Goal: Navigation & Orientation: Find specific page/section

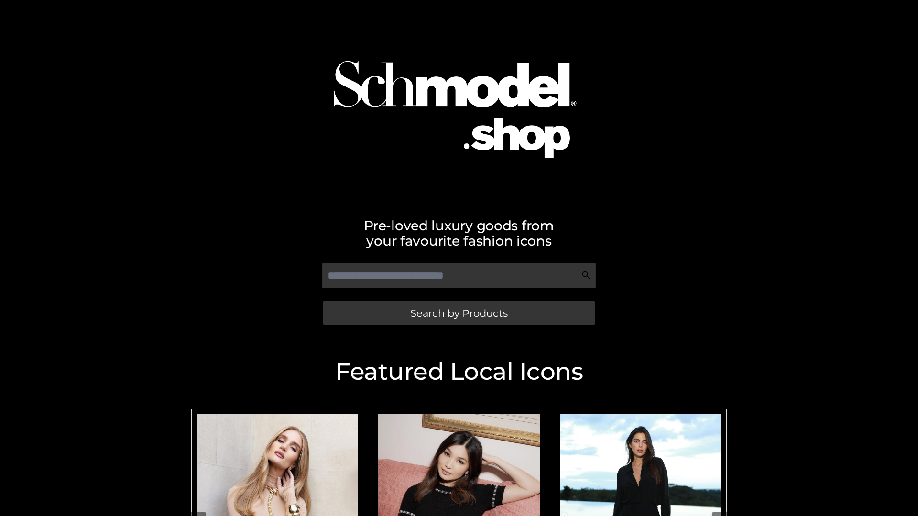
click at [459, 313] on span "Search by Products" at bounding box center [459, 313] width 98 height 10
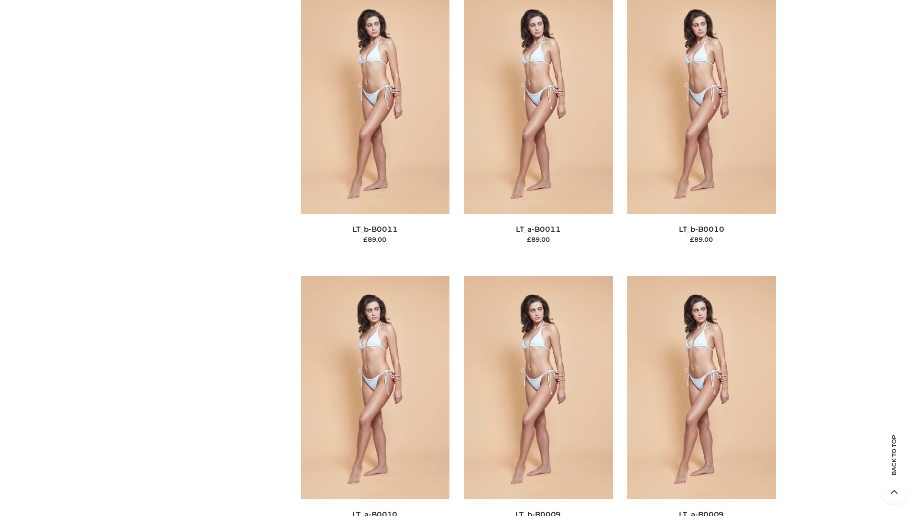
scroll to position [4294, 0]
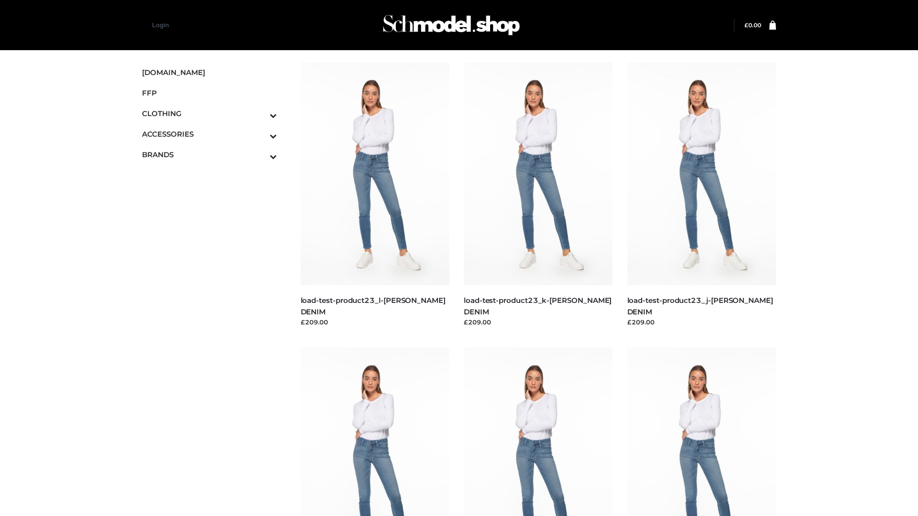
scroll to position [839, 0]
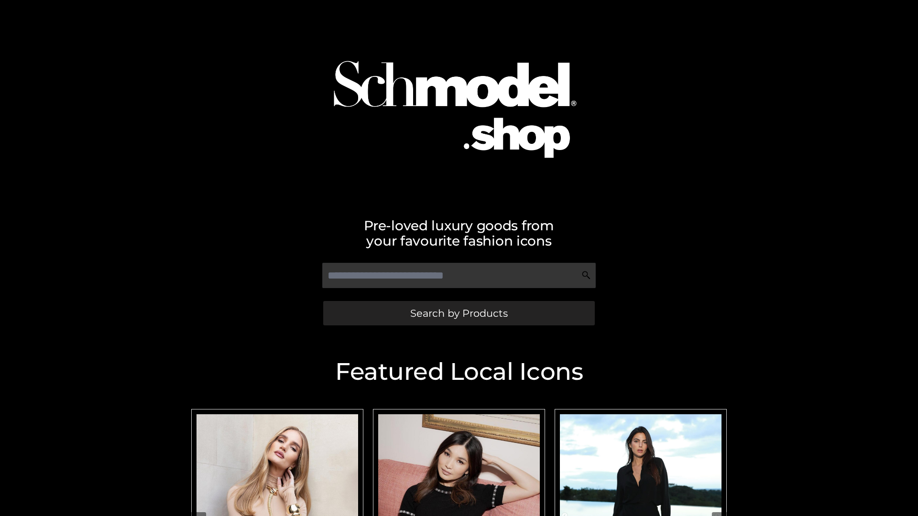
click at [459, 313] on span "Search by Products" at bounding box center [459, 313] width 98 height 10
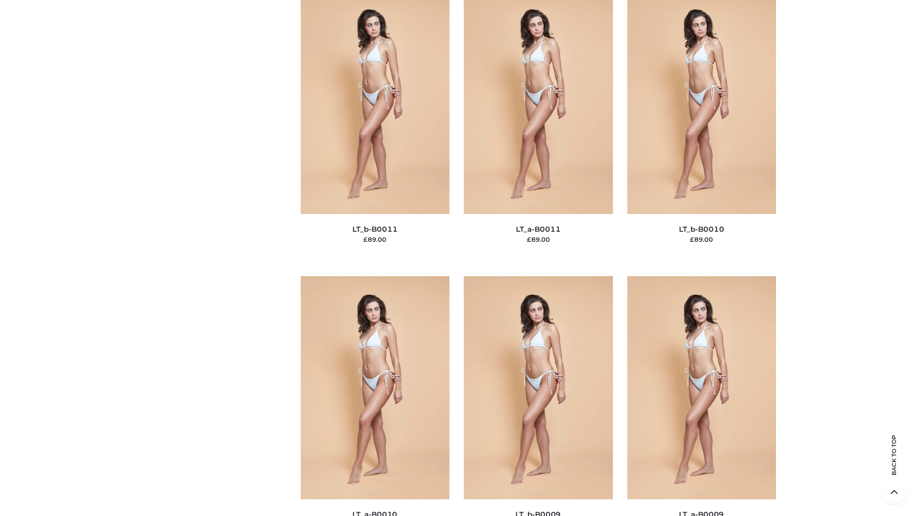
scroll to position [4294, 0]
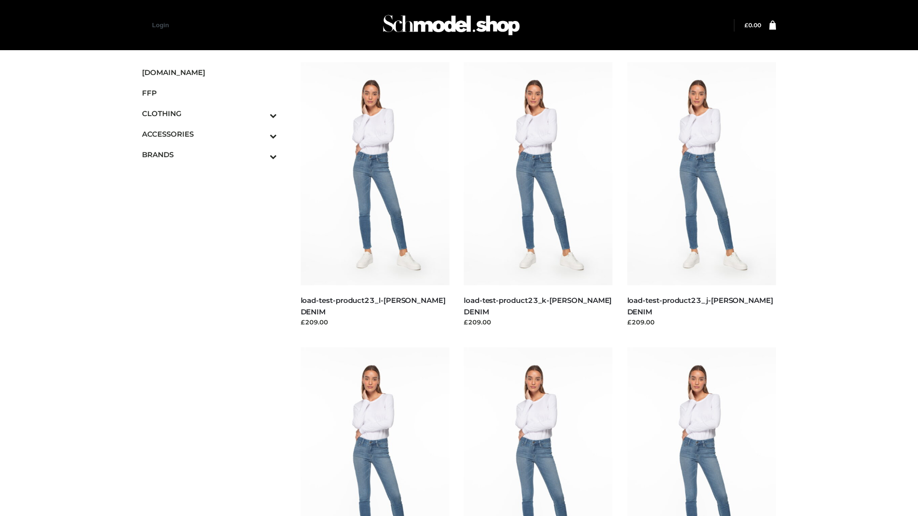
scroll to position [839, 0]
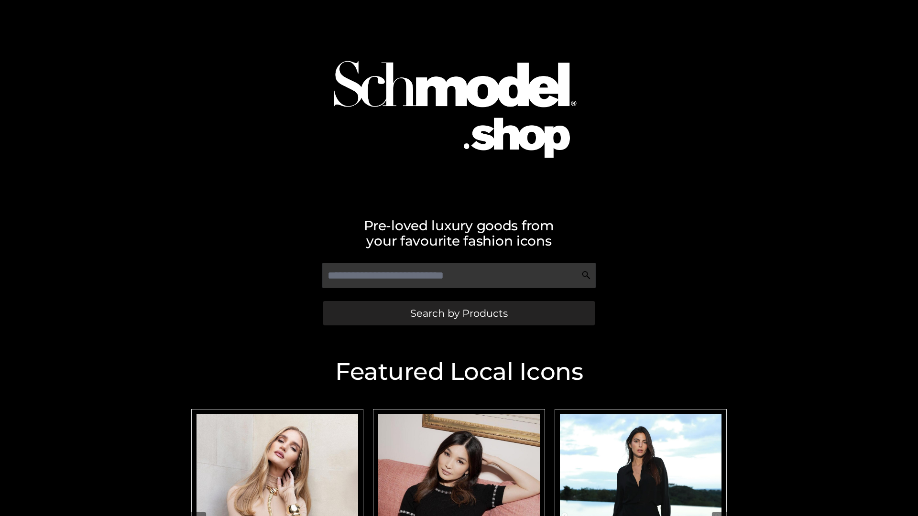
click at [459, 313] on span "Search by Products" at bounding box center [459, 313] width 98 height 10
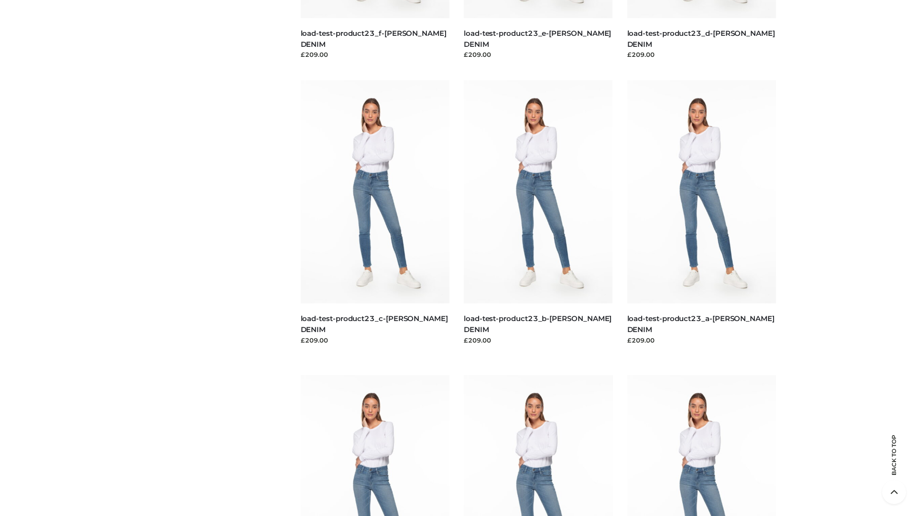
scroll to position [1991, 0]
